Goal: Information Seeking & Learning: Learn about a topic

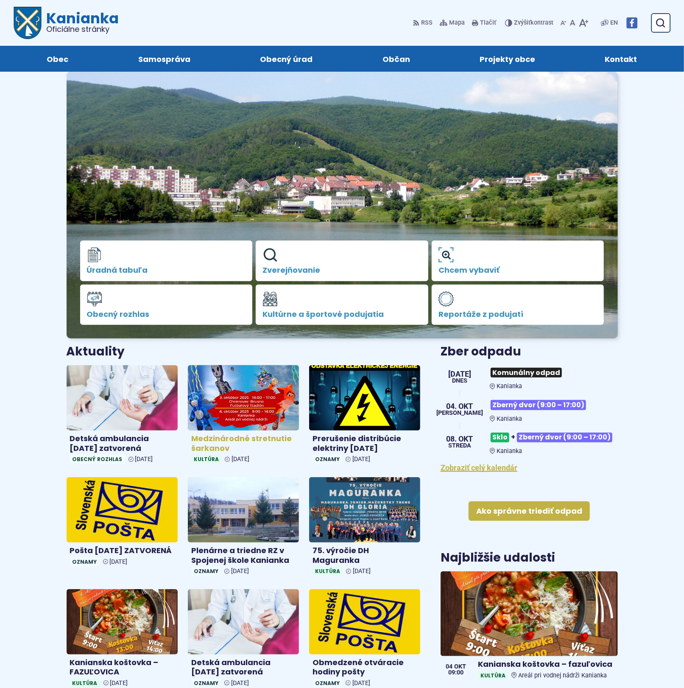
click at [239, 406] on img at bounding box center [243, 398] width 128 height 75
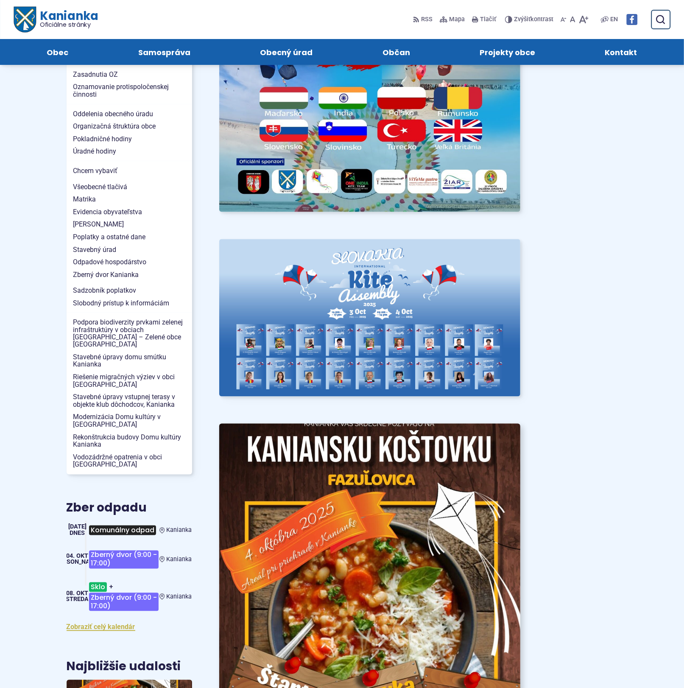
scroll to position [583, 0]
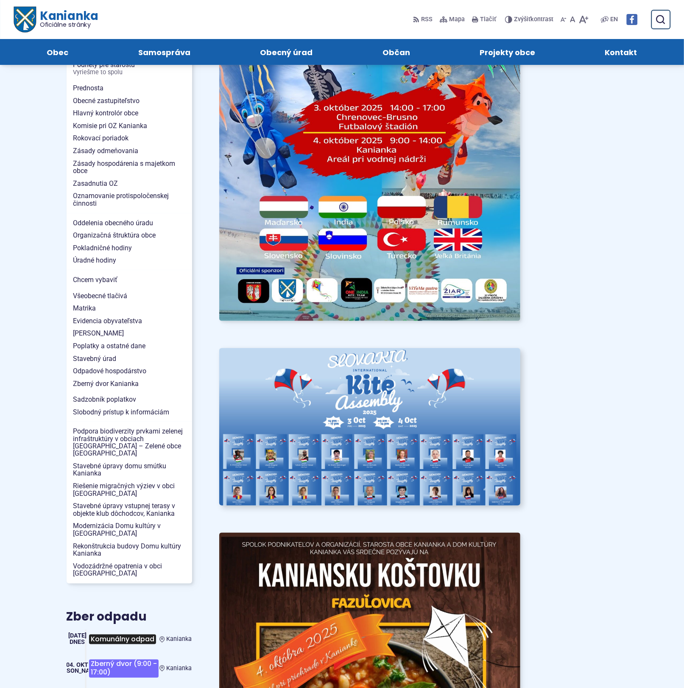
click at [387, 414] on img at bounding box center [369, 426] width 331 height 173
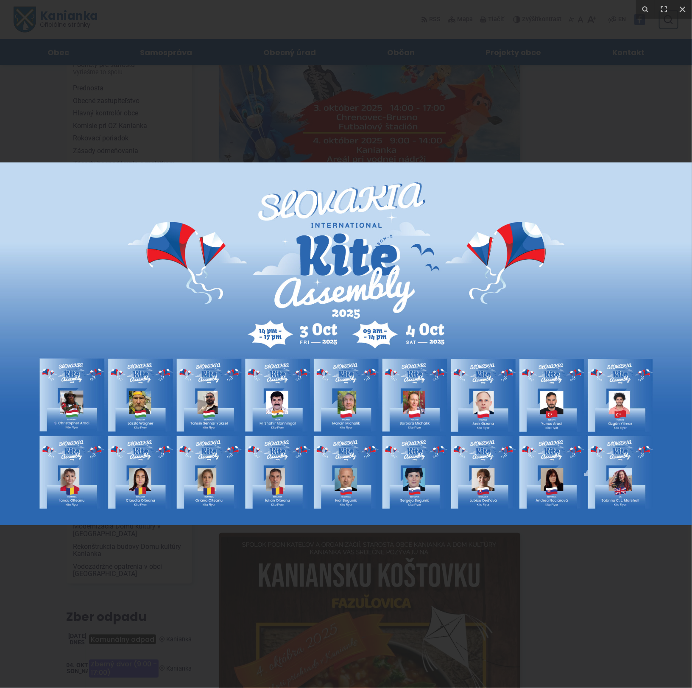
click at [416, 403] on img at bounding box center [346, 343] width 693 height 363
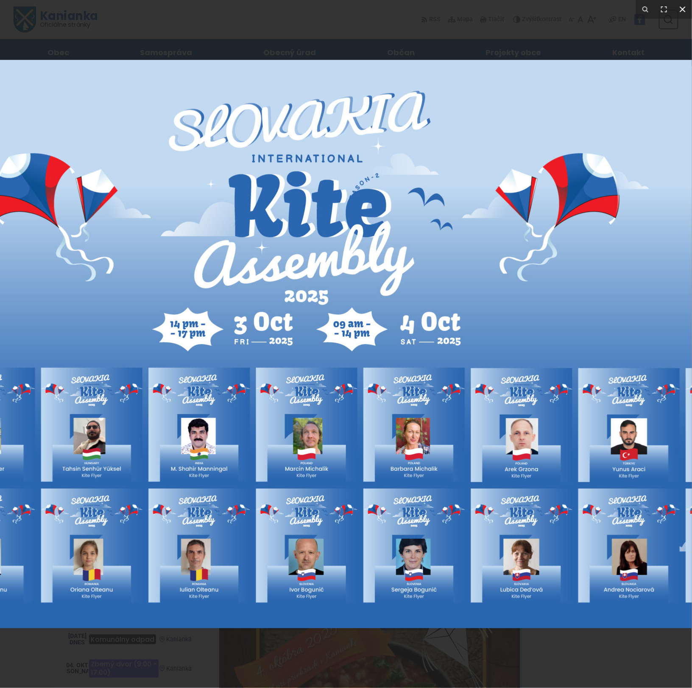
click at [684, 8] on icon at bounding box center [683, 9] width 10 height 10
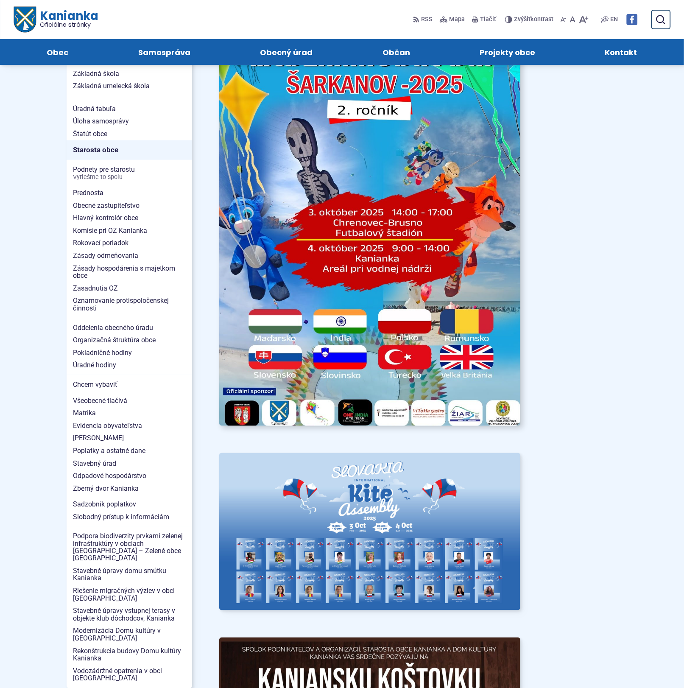
scroll to position [477, 0]
